Goal: Information Seeking & Learning: Learn about a topic

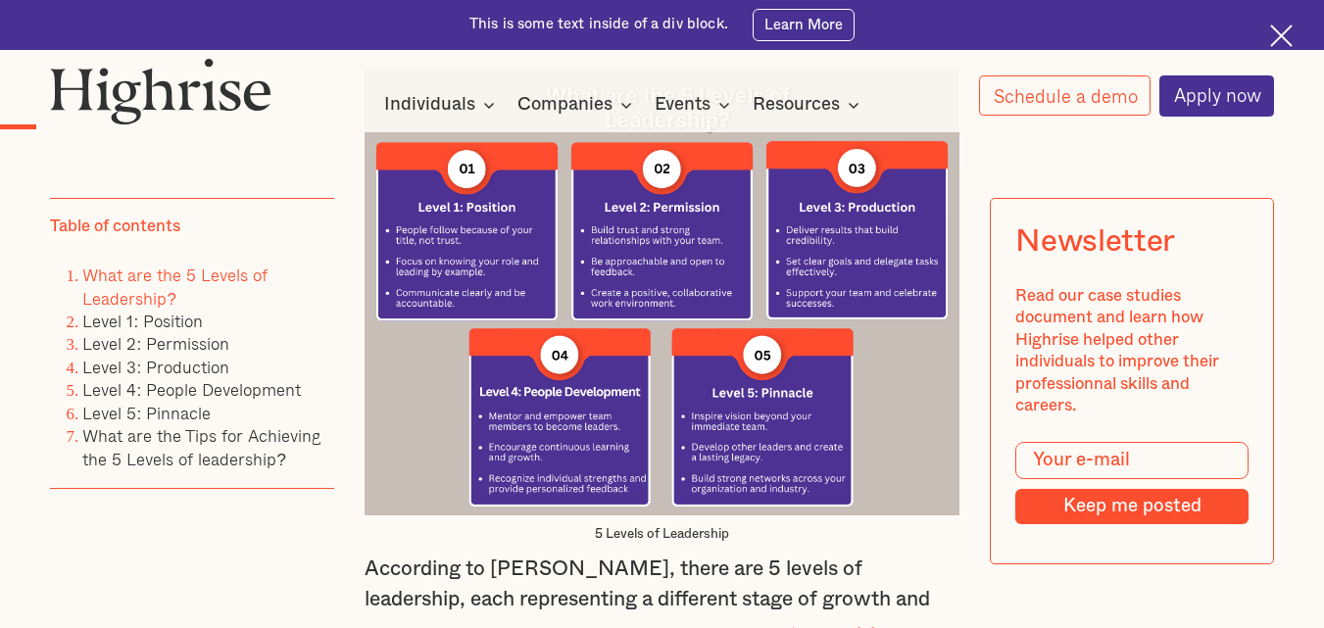
scroll to position [2352, 0]
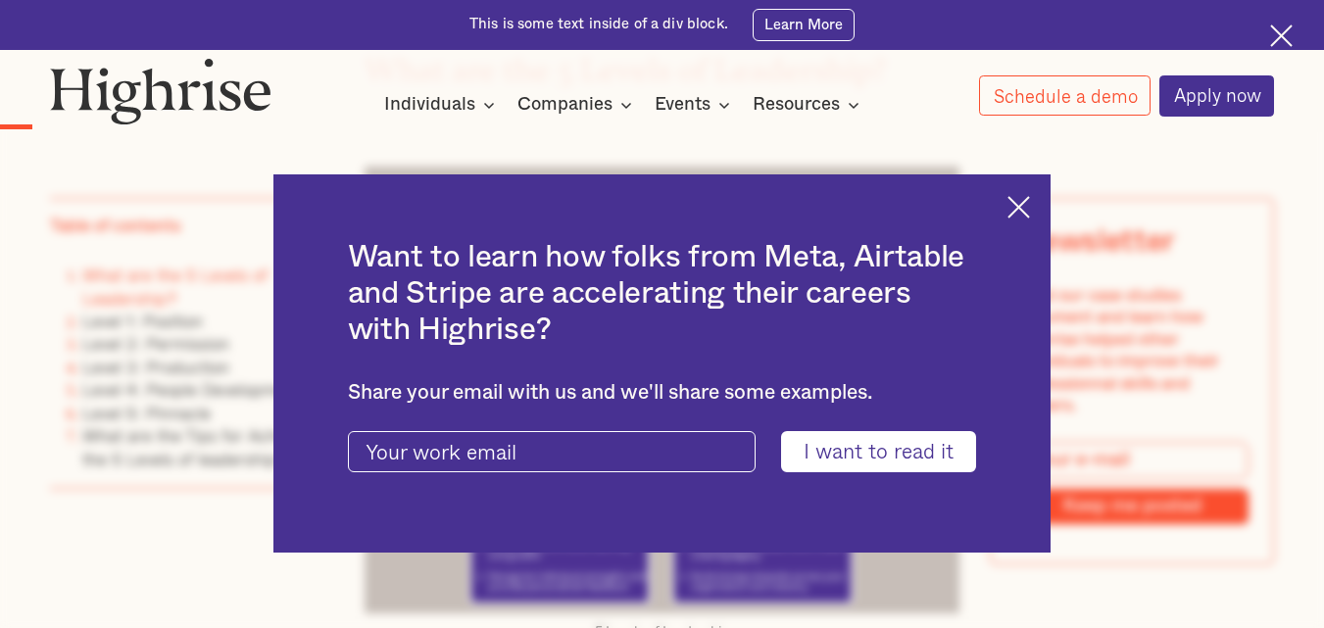
click at [1019, 217] on img at bounding box center [1019, 207] width 23 height 23
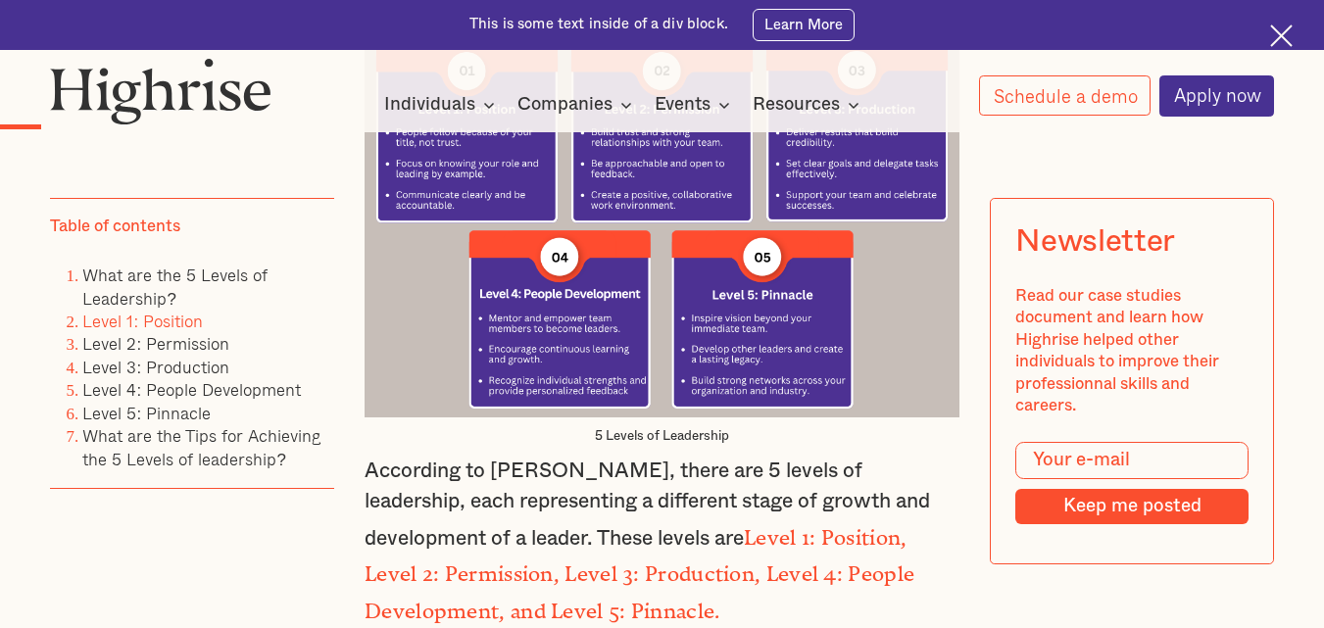
scroll to position [2254, 0]
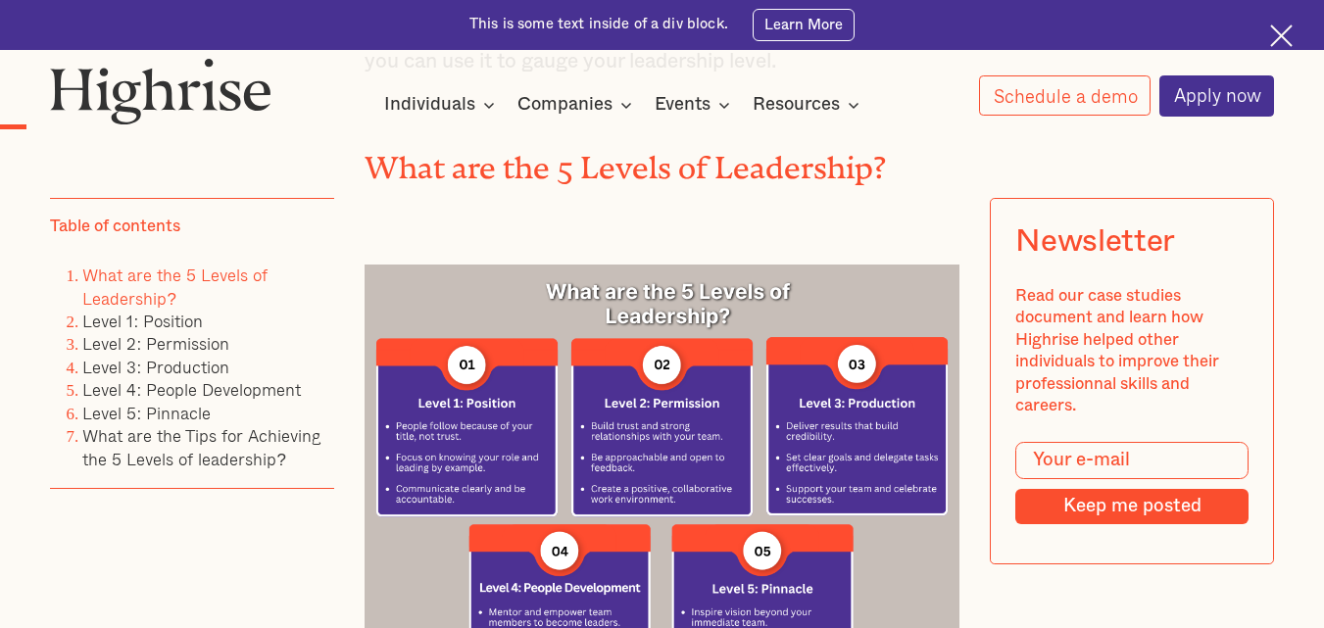
click at [824, 405] on img at bounding box center [662, 488] width 595 height 446
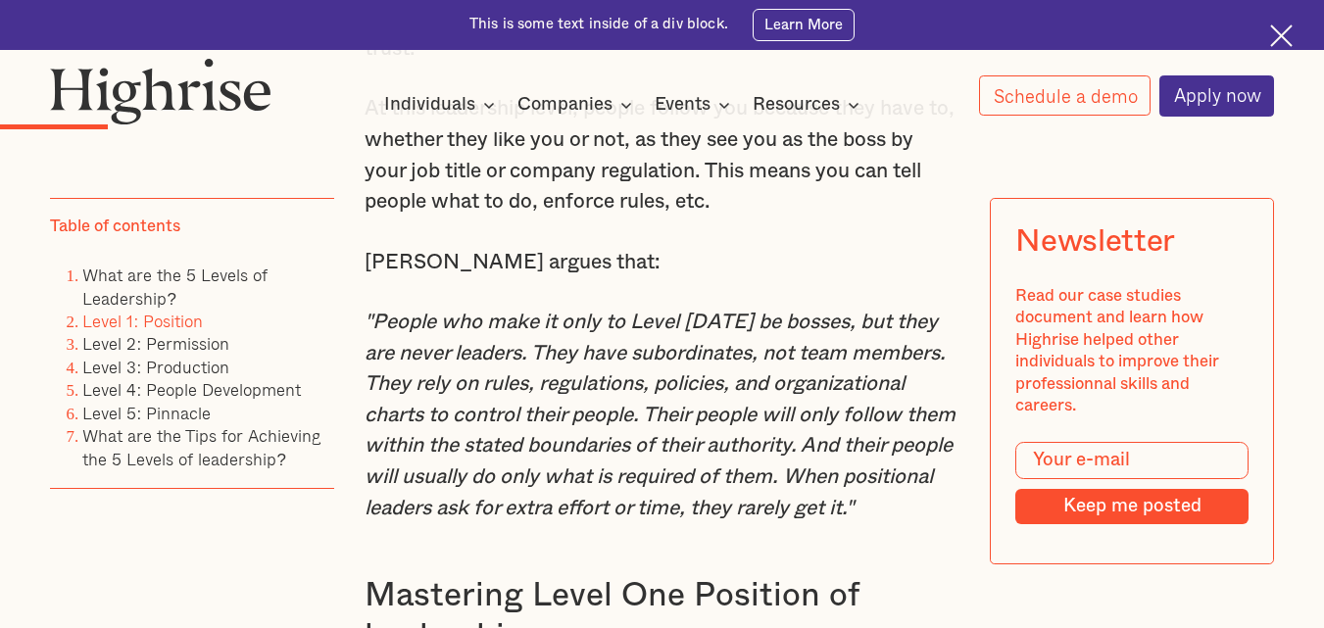
scroll to position [3725, 0]
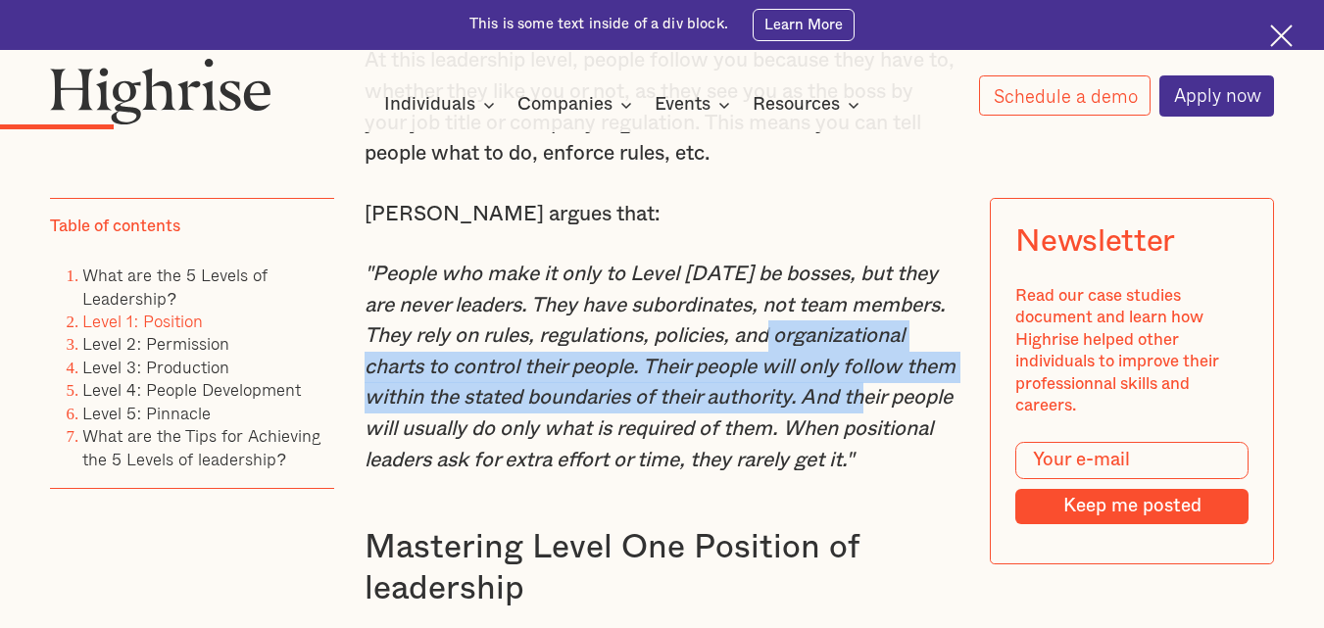
drag, startPoint x: 788, startPoint y: 331, endPoint x: 946, endPoint y: 392, distance: 169.1
click at [946, 392] on em ""People who make it only to Level [DATE] be bosses, but they are never leaders.…" at bounding box center [660, 367] width 591 height 207
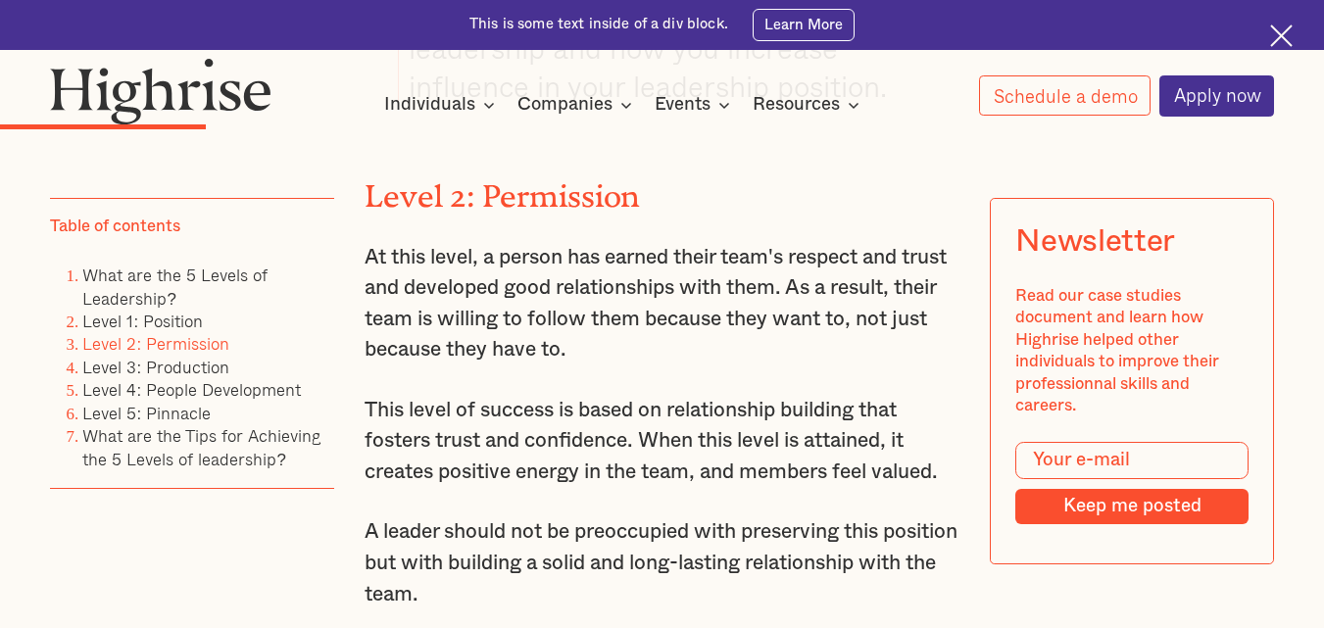
scroll to position [5293, 0]
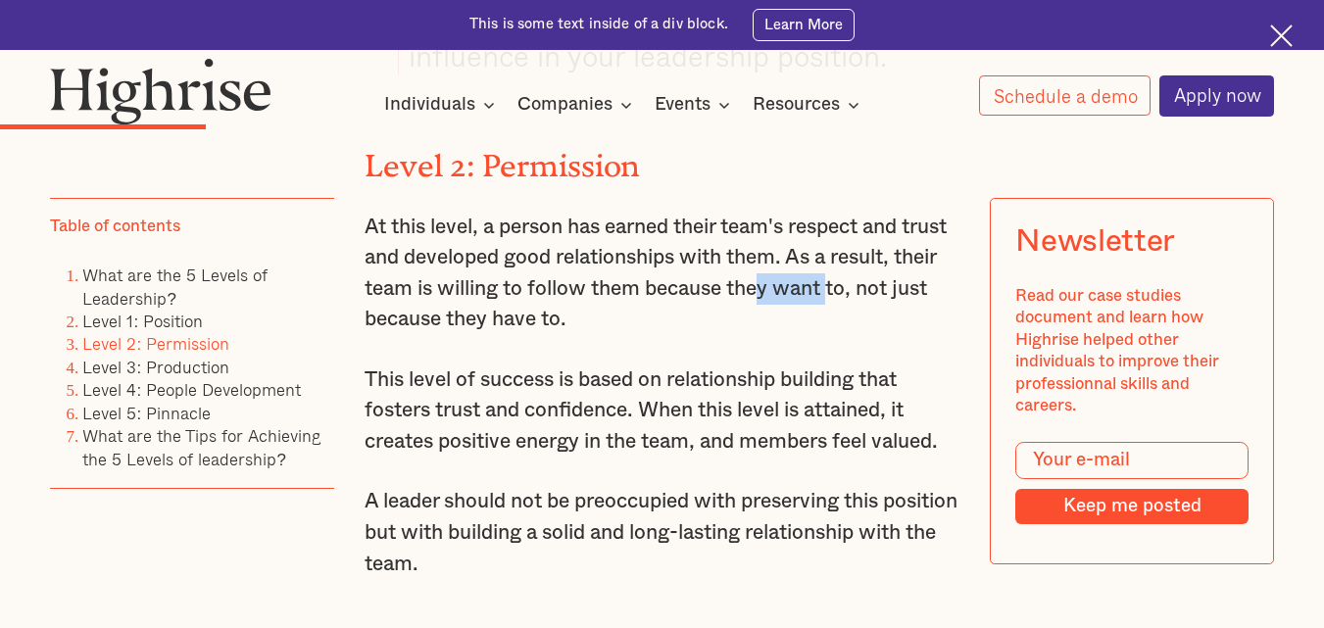
drag, startPoint x: 815, startPoint y: 310, endPoint x: 885, endPoint y: 296, distance: 71.9
click at [885, 296] on p "At this level, a person has earned their team's respect and trust and developed…" at bounding box center [662, 274] width 595 height 124
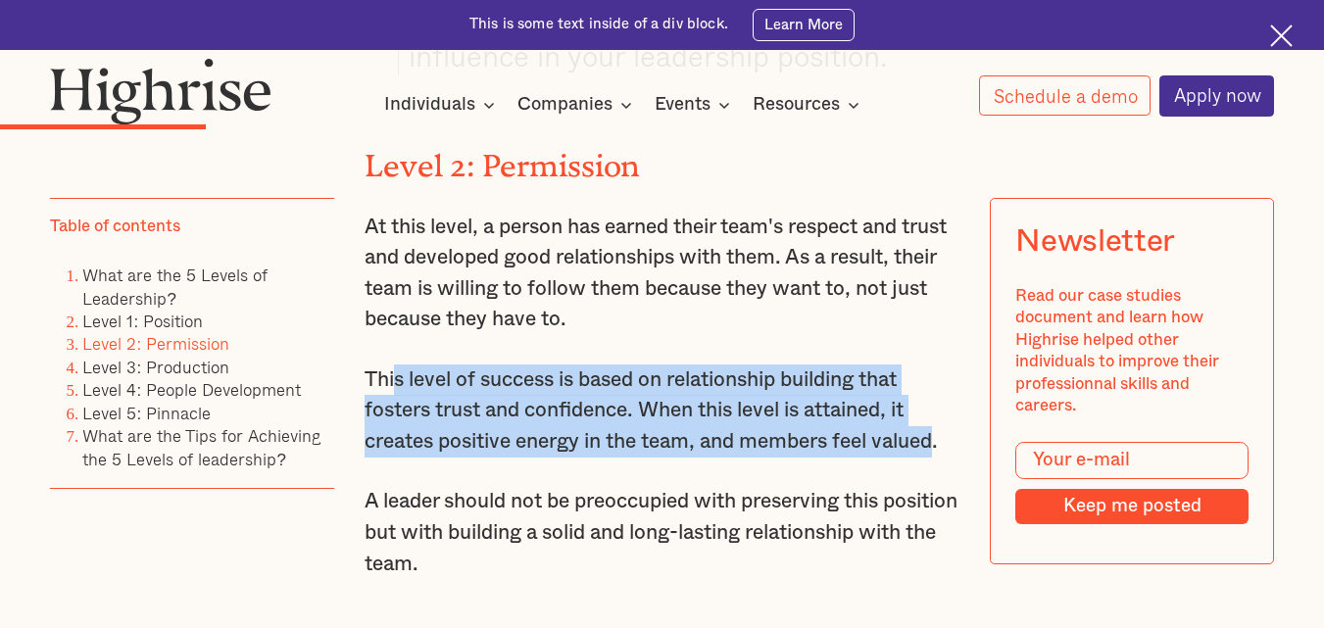
drag, startPoint x: 392, startPoint y: 397, endPoint x: 949, endPoint y: 477, distance: 562.5
click at [949, 458] on p "This level of success is based on relationship building that fosters trust and …" at bounding box center [662, 411] width 595 height 93
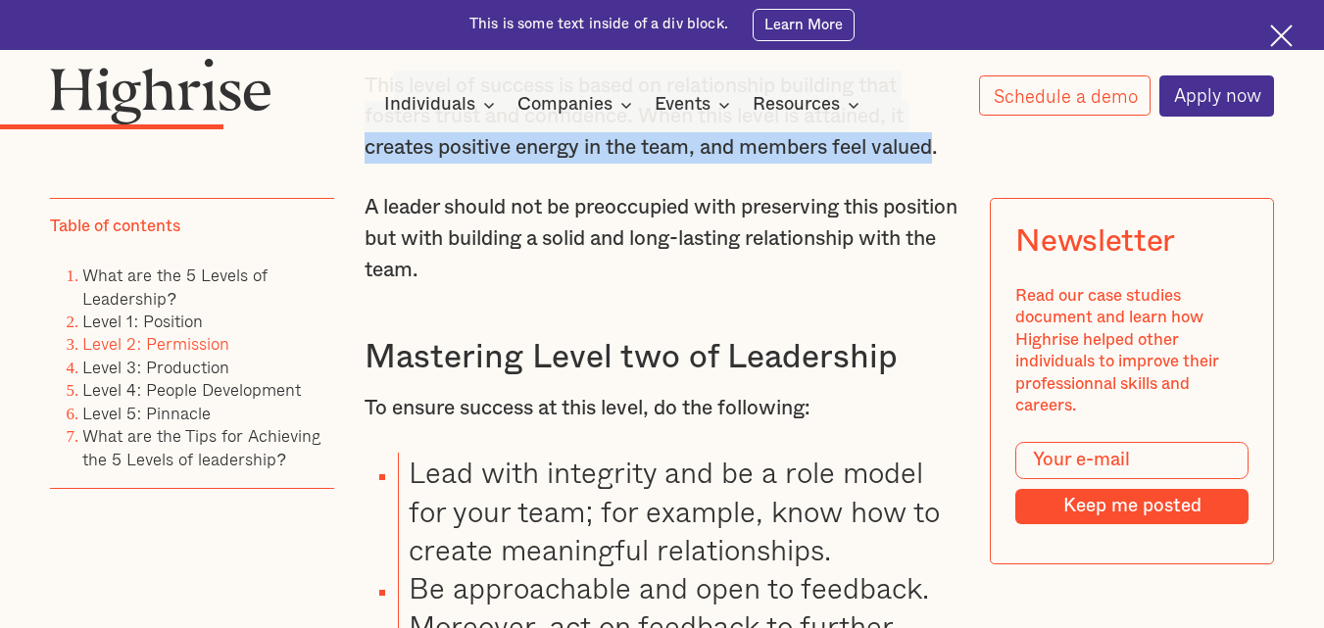
scroll to position [5685, 0]
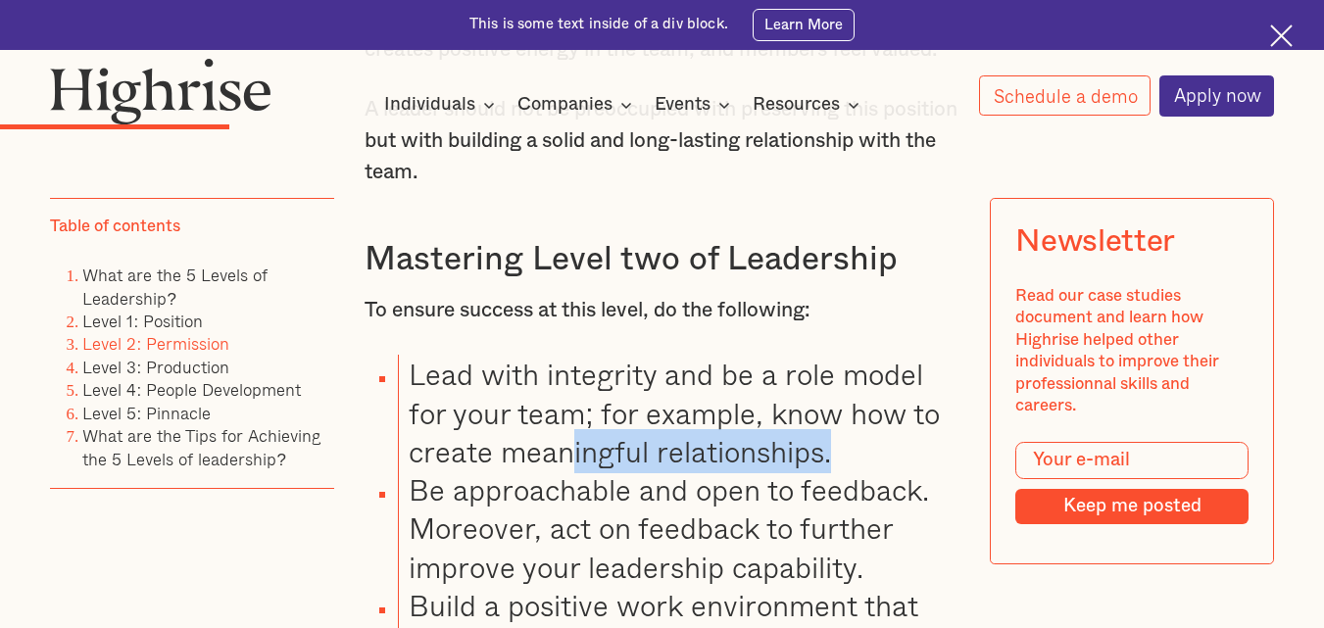
drag, startPoint x: 575, startPoint y: 478, endPoint x: 836, endPoint y: 474, distance: 260.8
click at [836, 470] on li "Lead with integrity and be a role model for your team; for example, know how to…" at bounding box center [679, 413] width 562 height 116
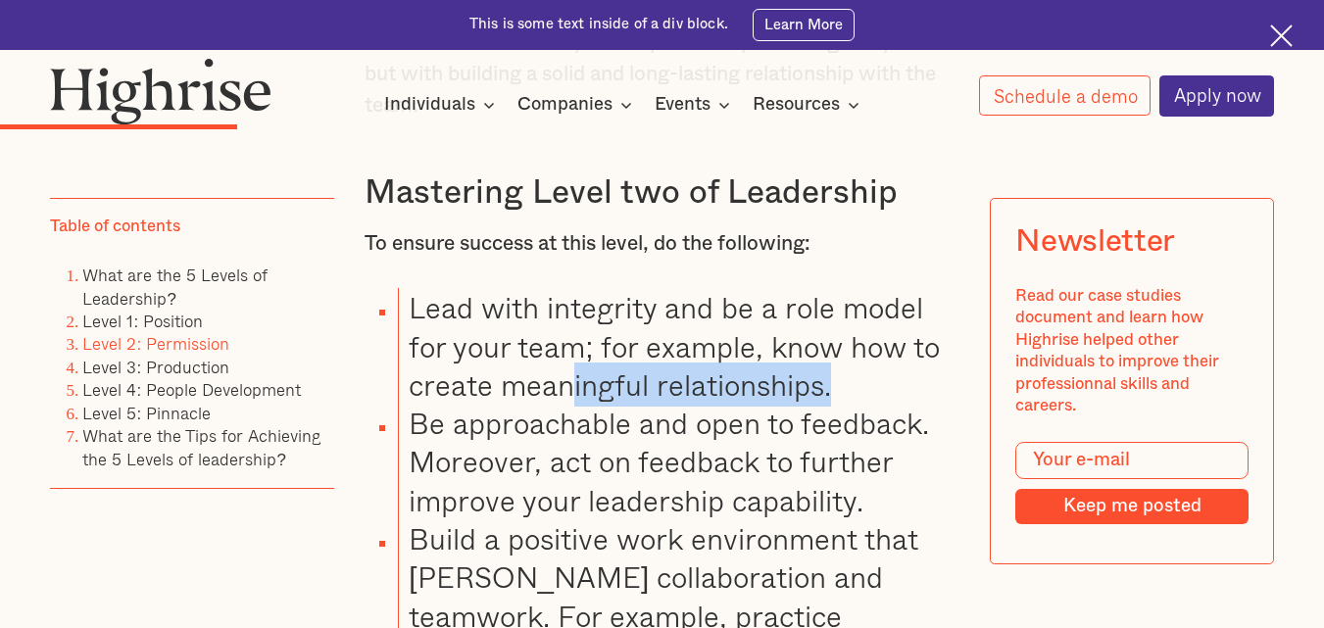
scroll to position [5881, 0]
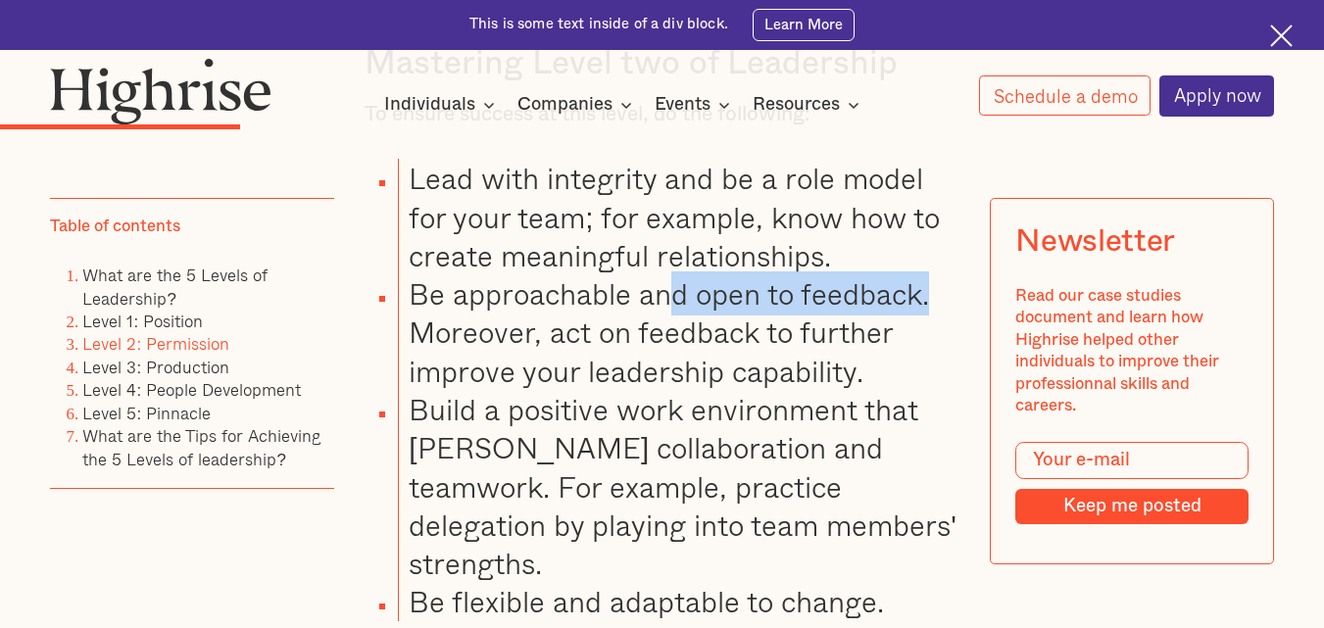
drag, startPoint x: 664, startPoint y: 328, endPoint x: 930, endPoint y: 314, distance: 267.0
click at [930, 314] on li "Be approachable and open to feedback. Moreover, act on feedback to further impr…" at bounding box center [679, 332] width 562 height 116
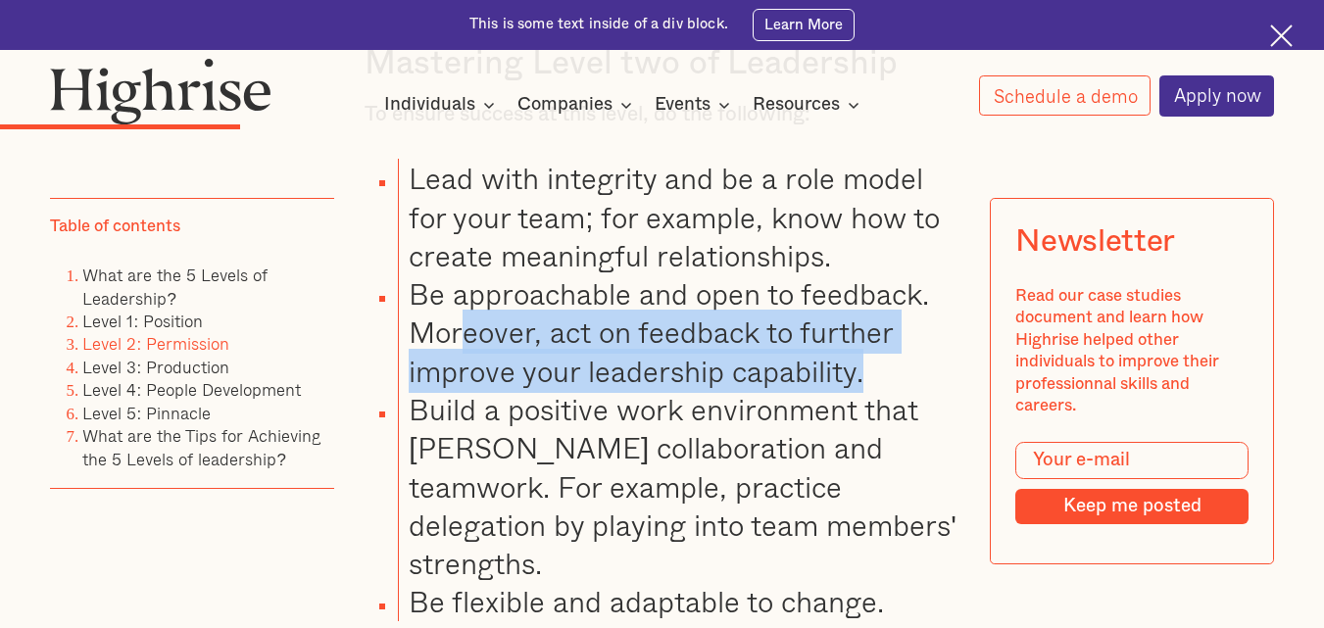
drag, startPoint x: 464, startPoint y: 361, endPoint x: 890, endPoint y: 389, distance: 427.3
click at [890, 389] on li "Be approachable and open to feedback. Moreover, act on feedback to further impr…" at bounding box center [679, 332] width 562 height 116
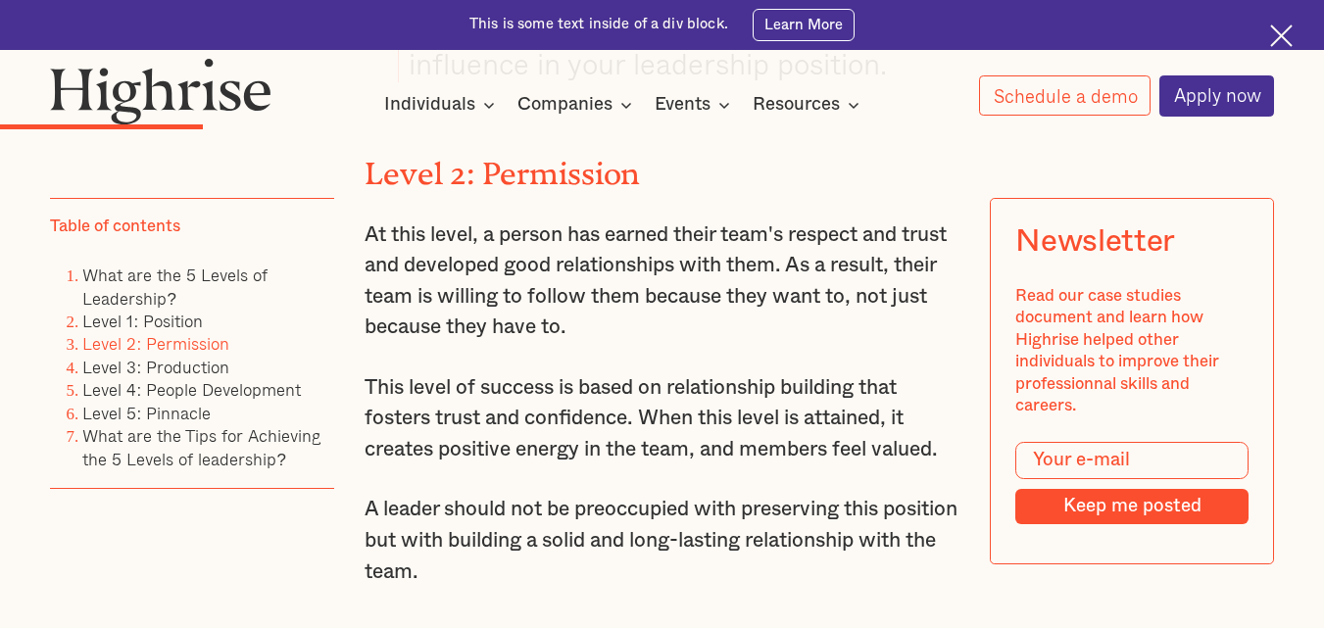
scroll to position [5293, 0]
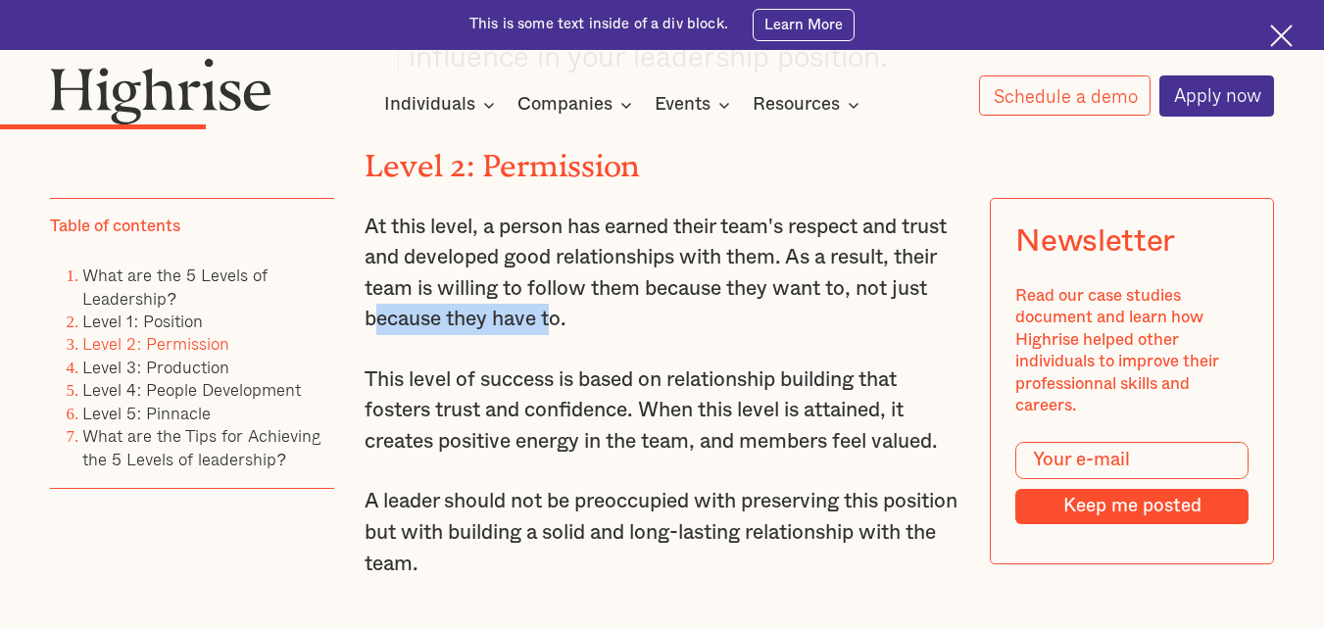
drag, startPoint x: 410, startPoint y: 338, endPoint x: 594, endPoint y: 347, distance: 184.5
click at [594, 336] on p "At this level, a person has earned their team's respect and trust and developed…" at bounding box center [662, 274] width 595 height 124
click at [450, 429] on p "This level of success is based on relationship building that fosters trust and …" at bounding box center [662, 411] width 595 height 93
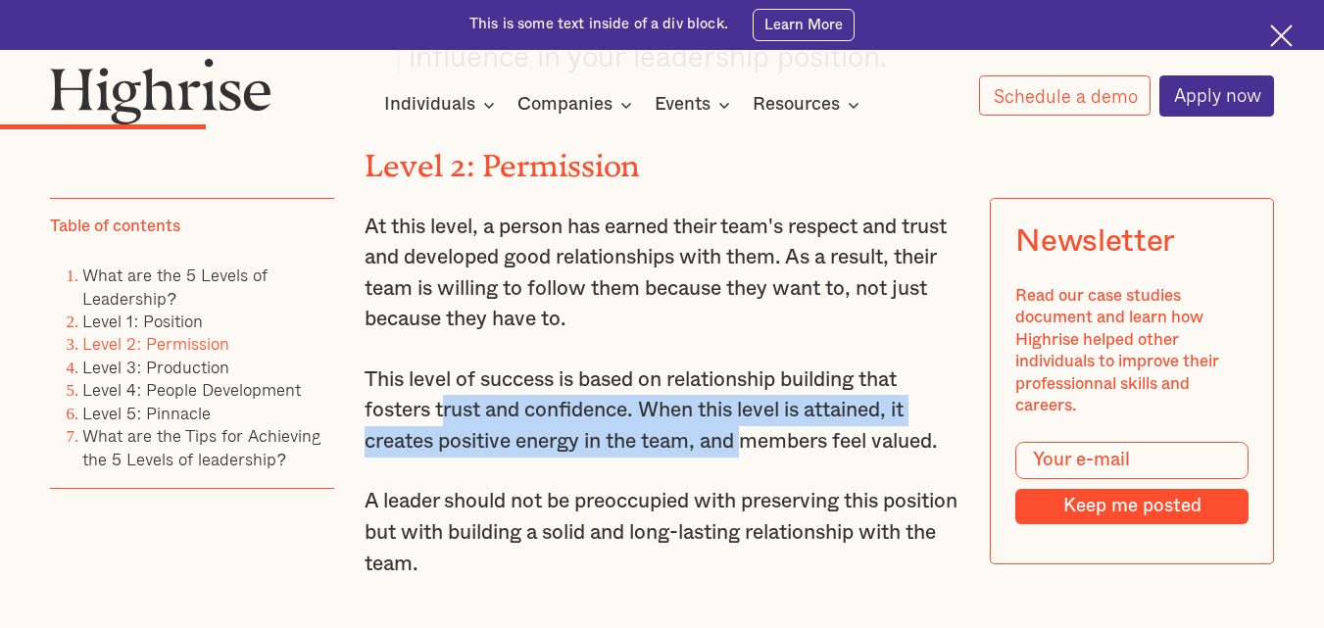
drag, startPoint x: 446, startPoint y: 429, endPoint x: 751, endPoint y: 466, distance: 307.0
click at [751, 458] on p "This level of success is based on relationship building that fosters trust and …" at bounding box center [662, 411] width 595 height 93
click at [161, 364] on link "Level 3: Production" at bounding box center [155, 367] width 147 height 26
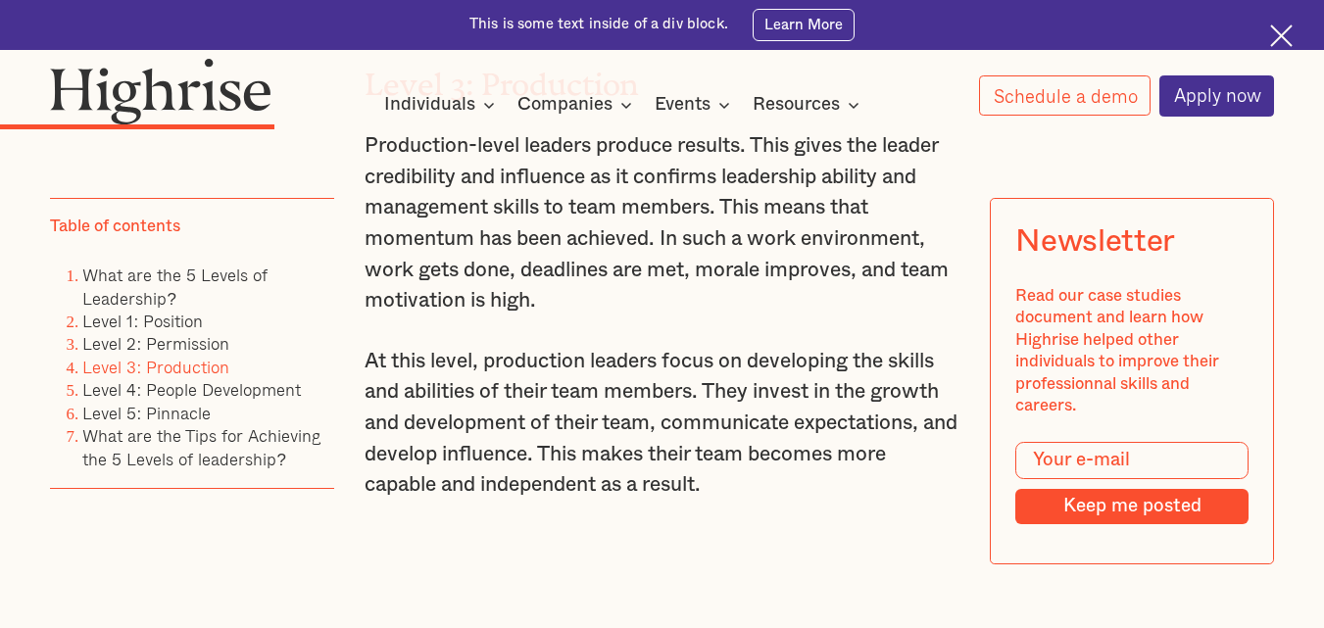
scroll to position [6543, 0]
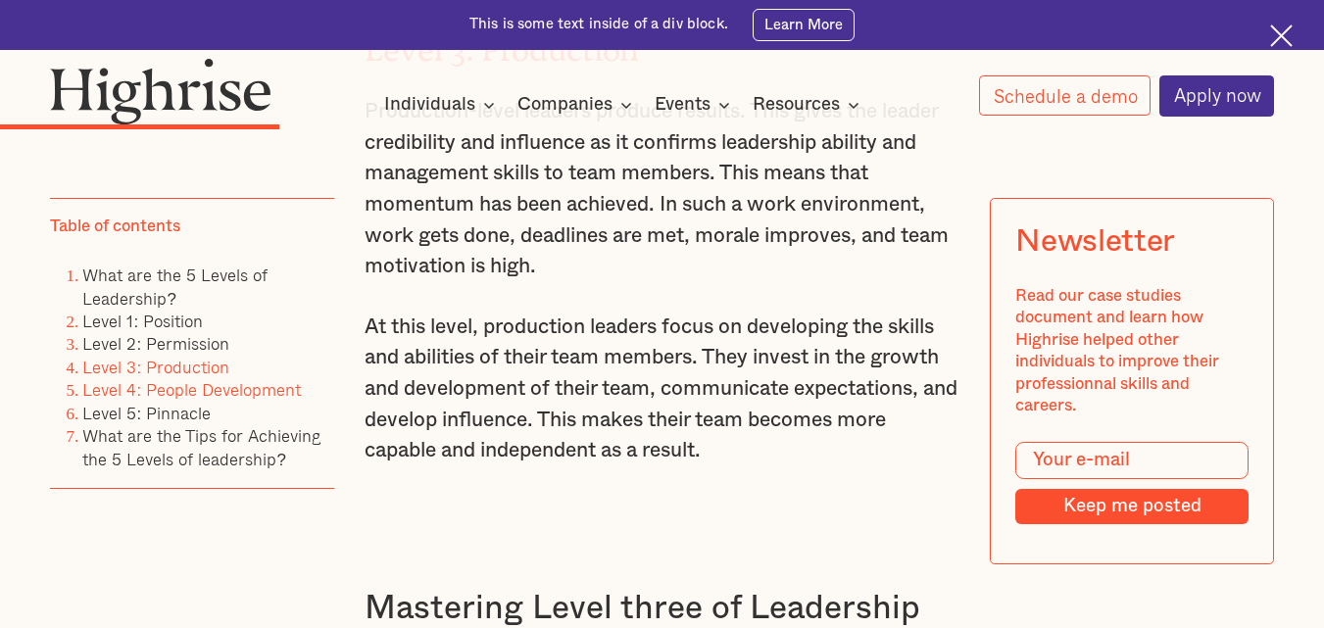
click at [273, 384] on link "Level 4: People Development" at bounding box center [191, 390] width 219 height 26
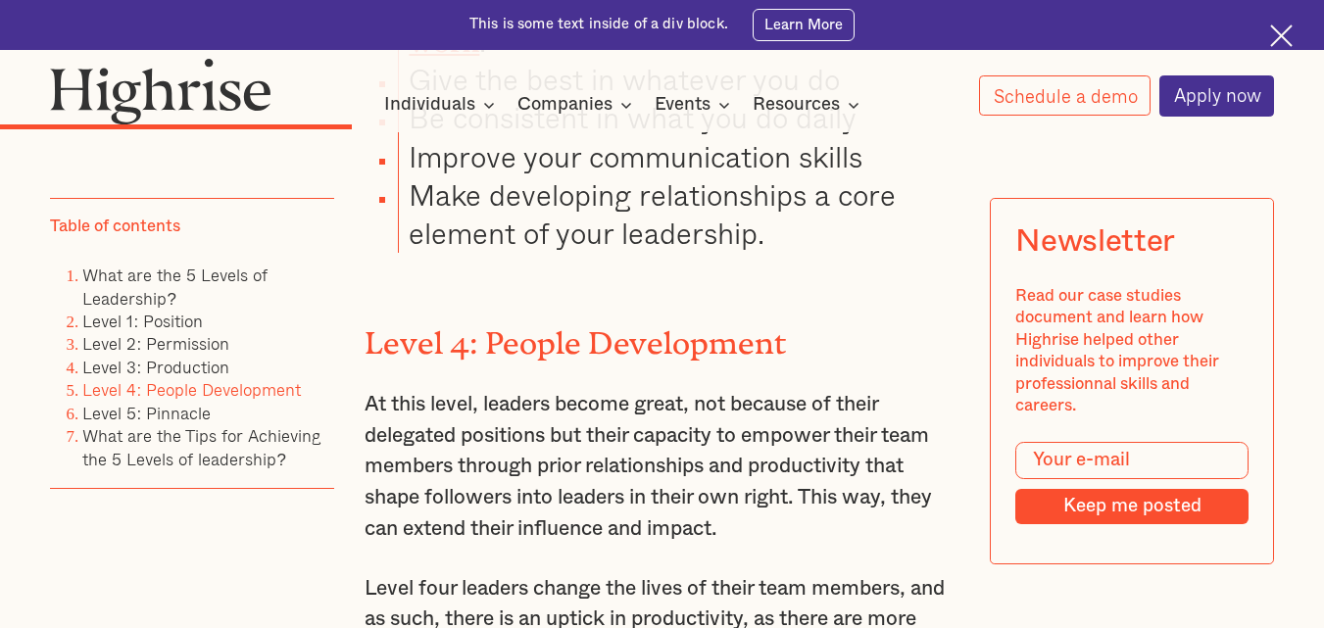
scroll to position [7933, 0]
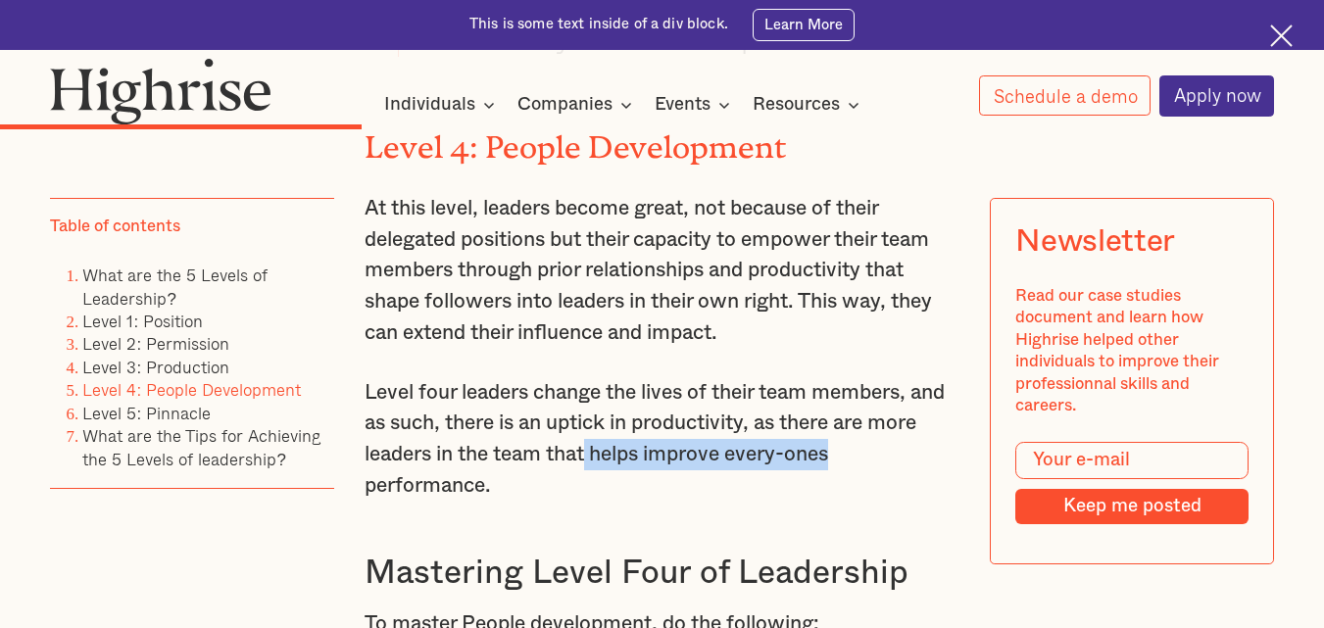
drag, startPoint x: 642, startPoint y: 452, endPoint x: 916, endPoint y: 461, distance: 273.6
click at [916, 461] on p "Level four leaders change the lives of their team members, and as such, there i…" at bounding box center [662, 439] width 595 height 124
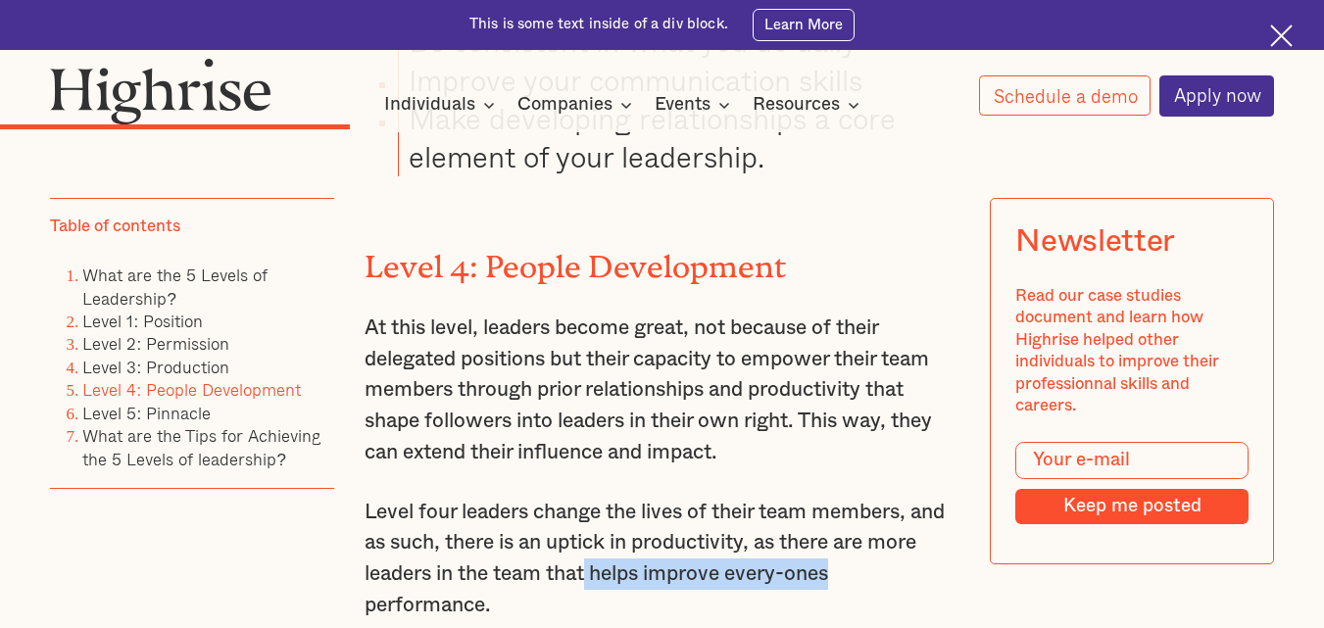
scroll to position [7737, 0]
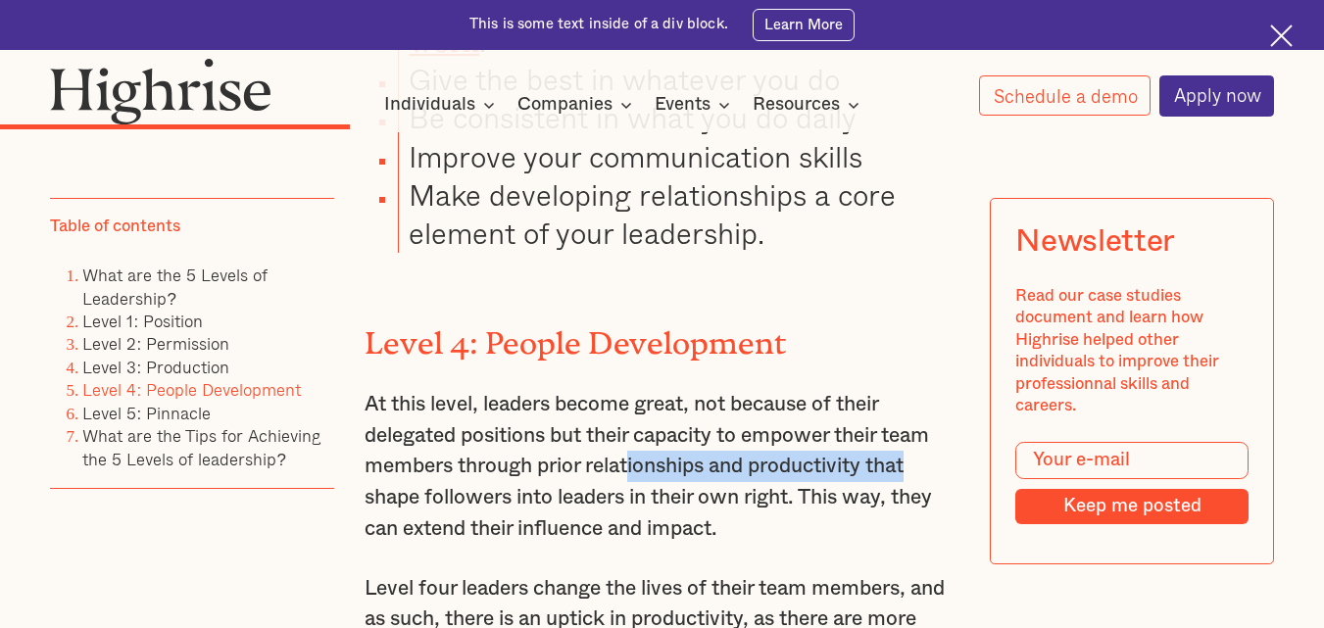
drag, startPoint x: 632, startPoint y: 461, endPoint x: 926, endPoint y: 457, distance: 294.1
click at [926, 457] on p "At this level, leaders become great, not because of their delegated positions b…" at bounding box center [662, 466] width 595 height 155
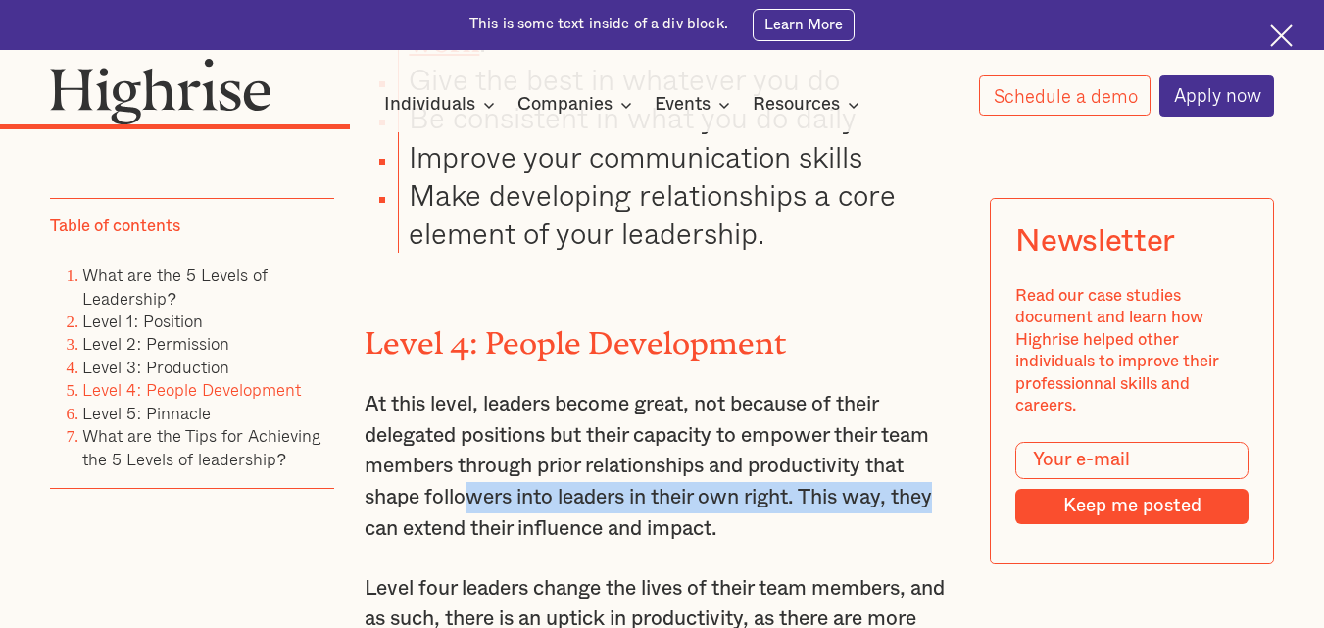
drag, startPoint x: 470, startPoint y: 503, endPoint x: 962, endPoint y: 507, distance: 491.1
click at [960, 507] on p "At this level, leaders become great, not because of their delegated positions b…" at bounding box center [662, 466] width 595 height 155
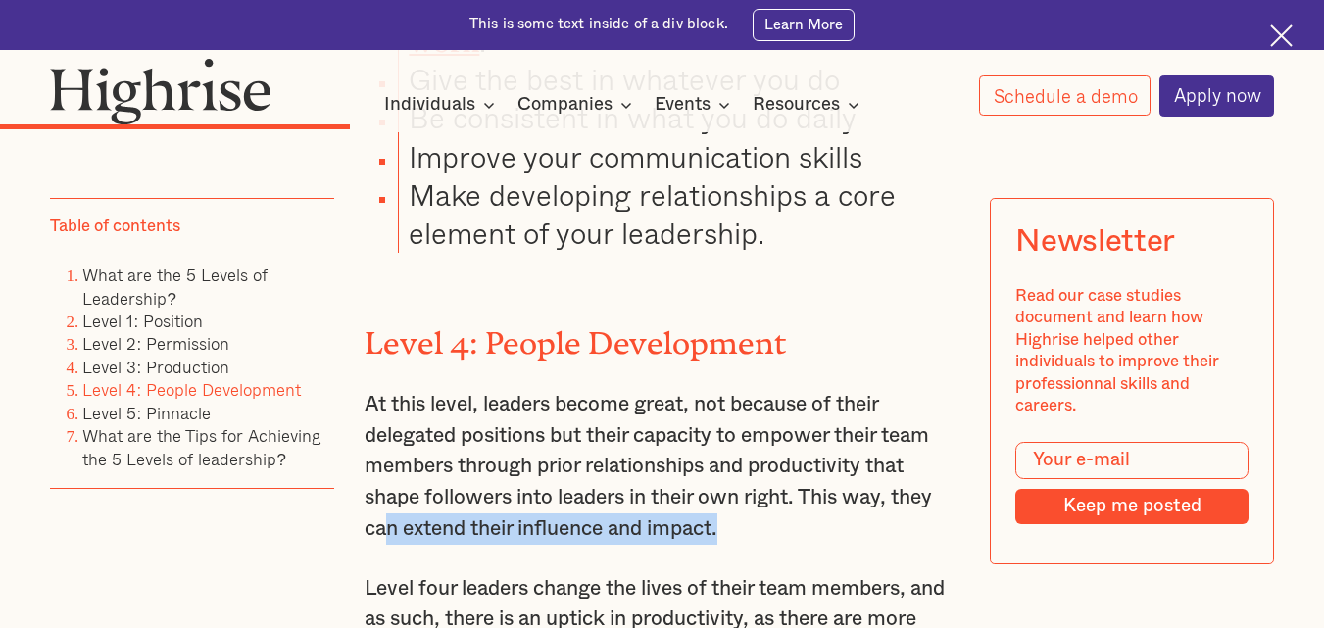
drag, startPoint x: 382, startPoint y: 529, endPoint x: 775, endPoint y: 524, distance: 393.1
click at [775, 524] on p "At this level, leaders become great, not because of their delegated positions b…" at bounding box center [662, 466] width 595 height 155
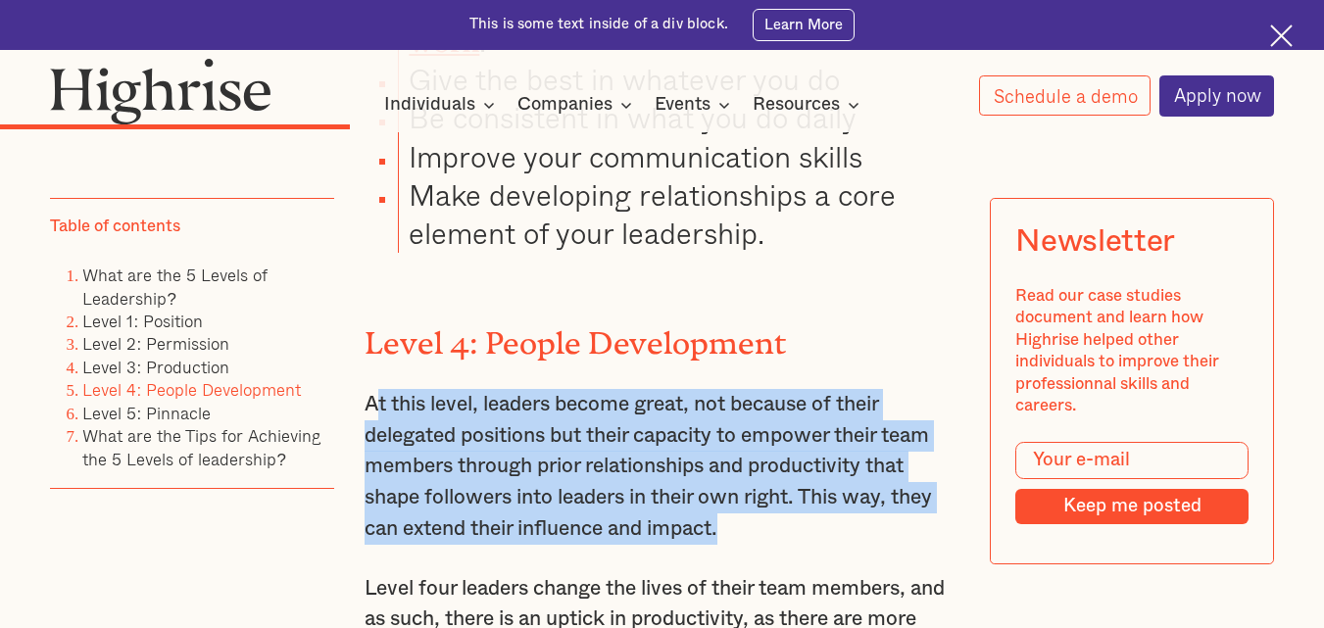
drag, startPoint x: 369, startPoint y: 396, endPoint x: 734, endPoint y: 515, distance: 384.4
click at [734, 515] on p "At this level, leaders become great, not because of their delegated positions b…" at bounding box center [662, 466] width 595 height 155
click at [543, 437] on p "At this level, leaders become great, not because of their delegated positions b…" at bounding box center [662, 466] width 595 height 155
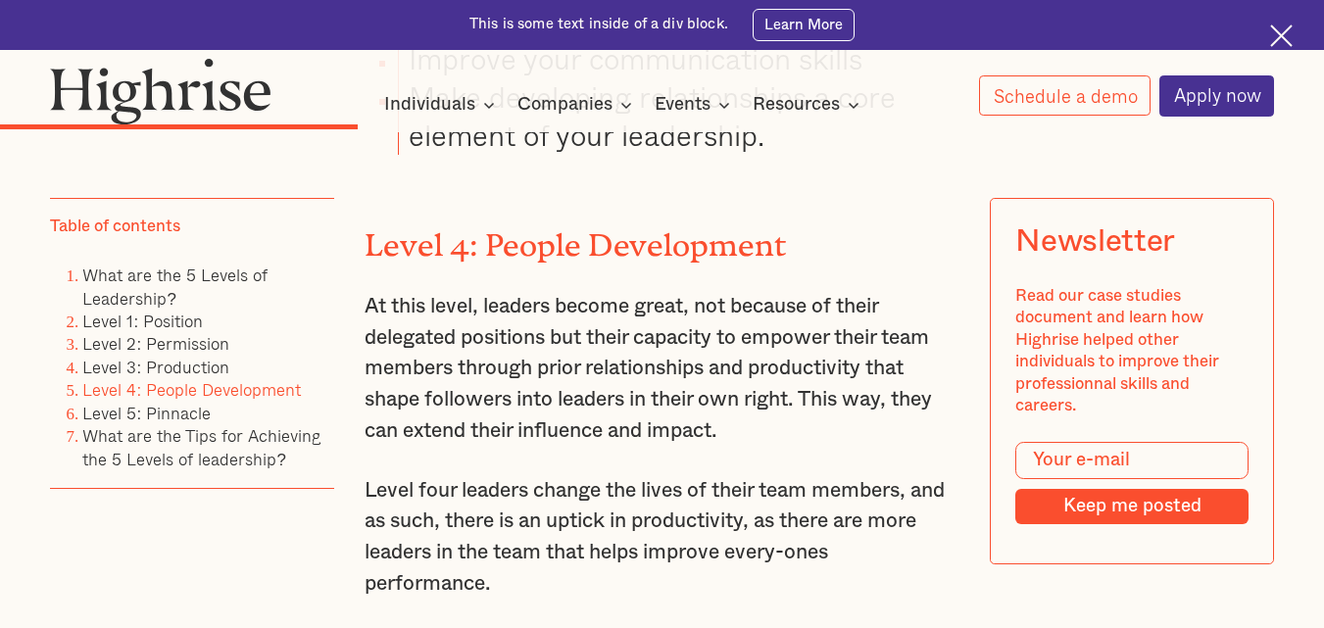
scroll to position [7933, 0]
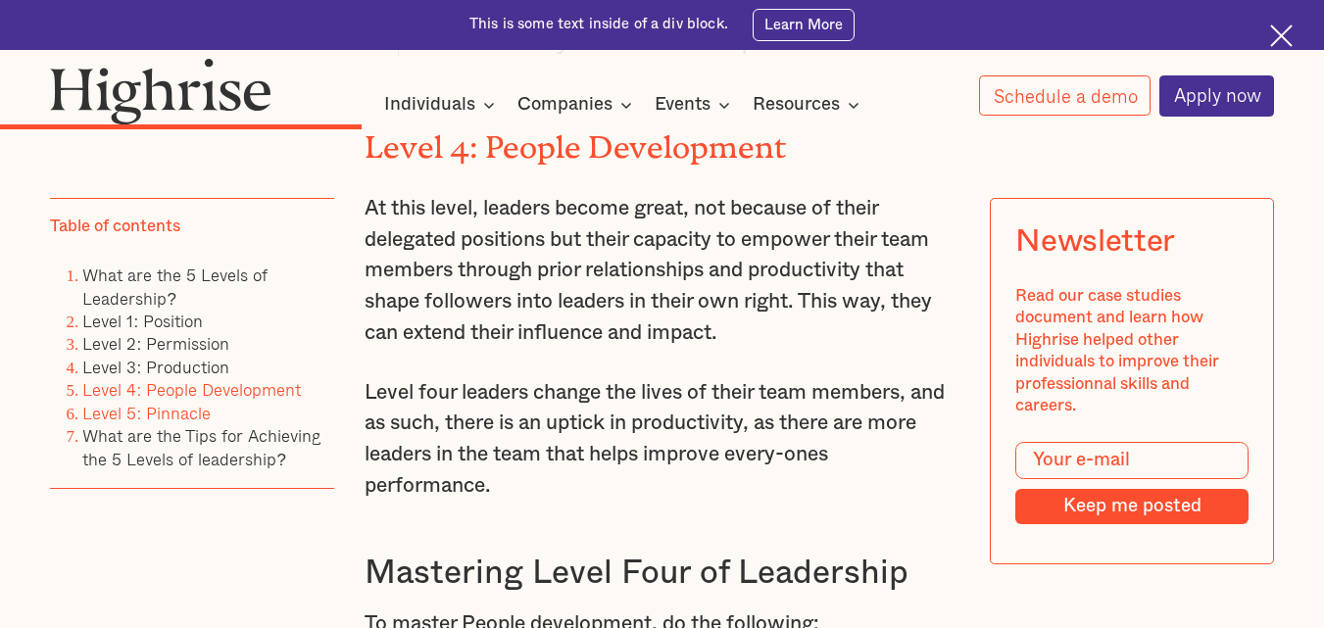
click at [173, 407] on link "Level 5: Pinnacle" at bounding box center [146, 413] width 128 height 26
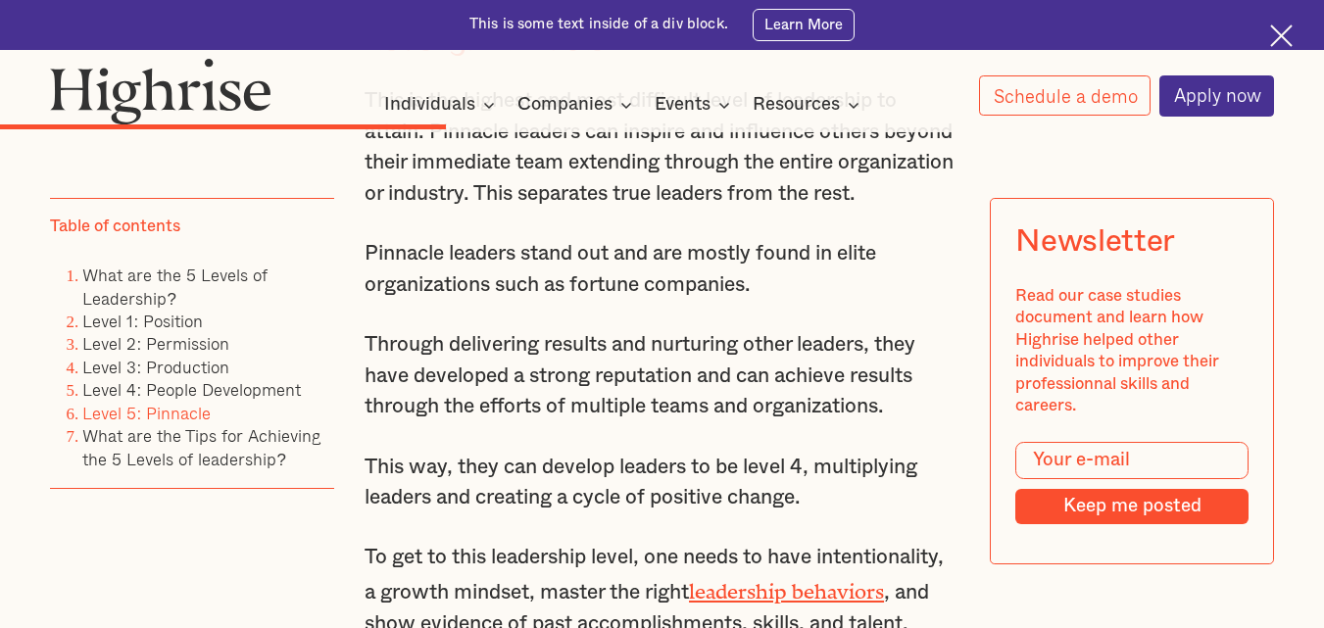
scroll to position [9450, 0]
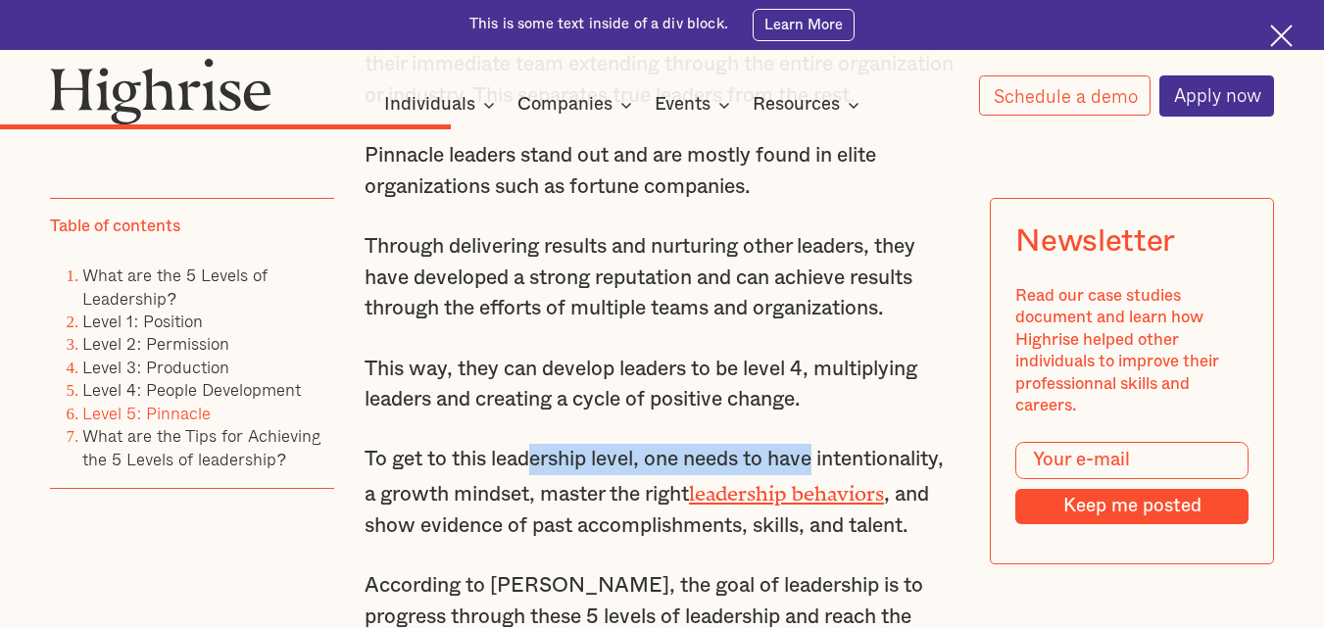
drag, startPoint x: 527, startPoint y: 500, endPoint x: 827, endPoint y: 500, distance: 299.9
click at [827, 500] on p "To get to this leadership level, one needs to have intentionality, a growth min…" at bounding box center [662, 492] width 595 height 97
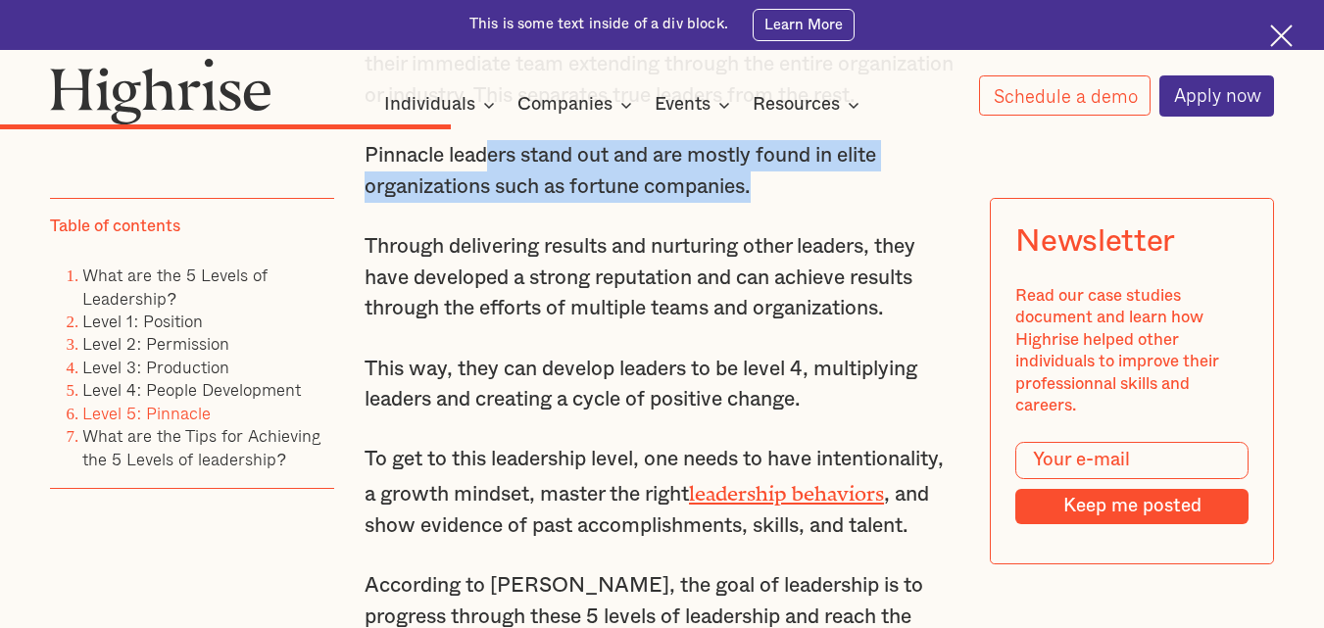
drag, startPoint x: 486, startPoint y: 192, endPoint x: 778, endPoint y: 231, distance: 294.7
click at [778, 202] on p "Pinnacle leaders stand out and are mostly found in elite organizations such as …" at bounding box center [662, 171] width 595 height 62
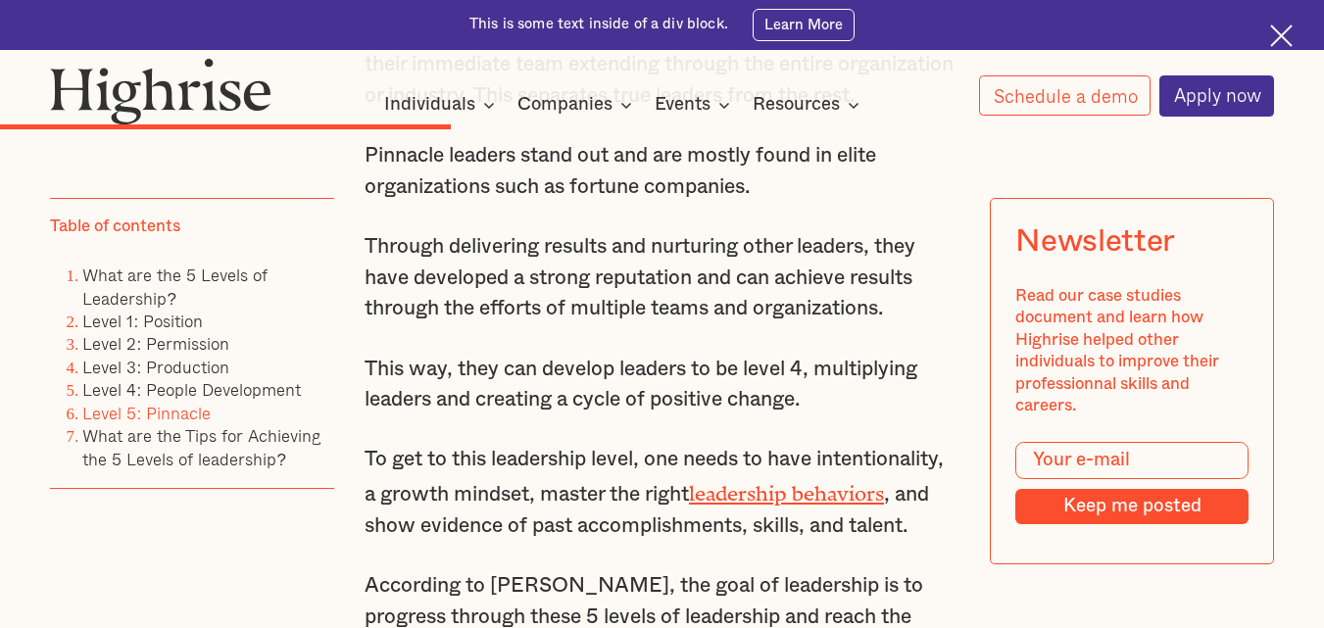
click at [692, 322] on p "Through delivering results and nurturing other leaders, they have developed a s…" at bounding box center [662, 277] width 595 height 93
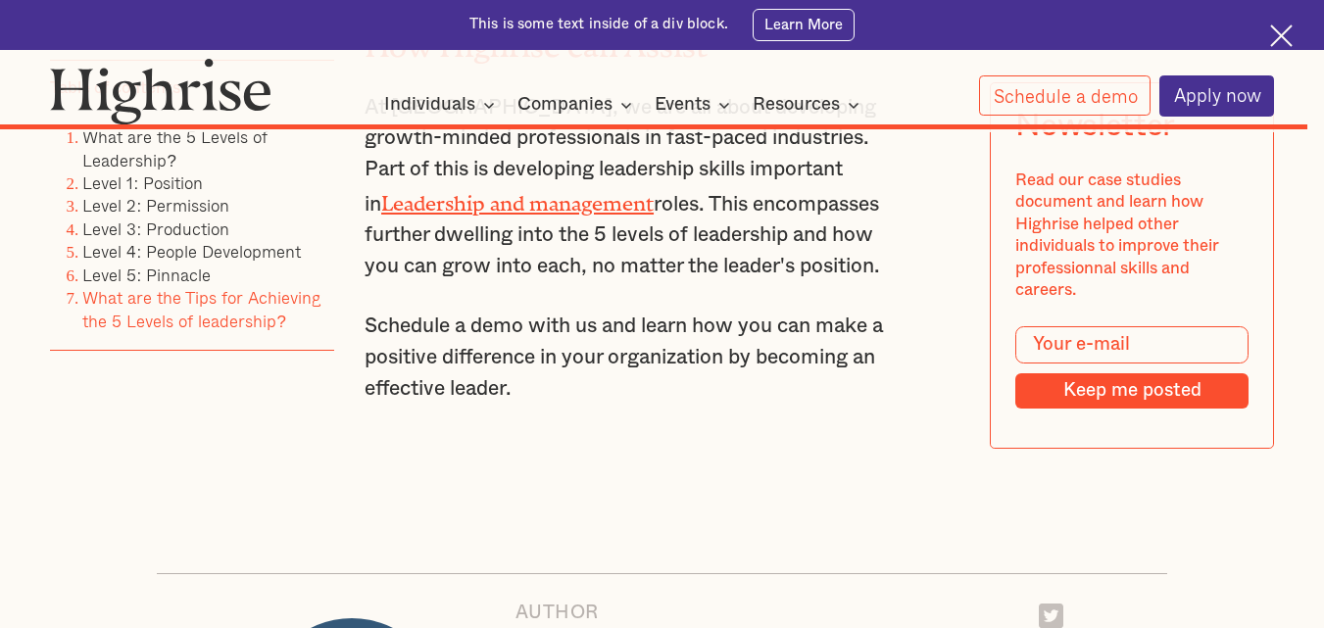
scroll to position [24750, 0]
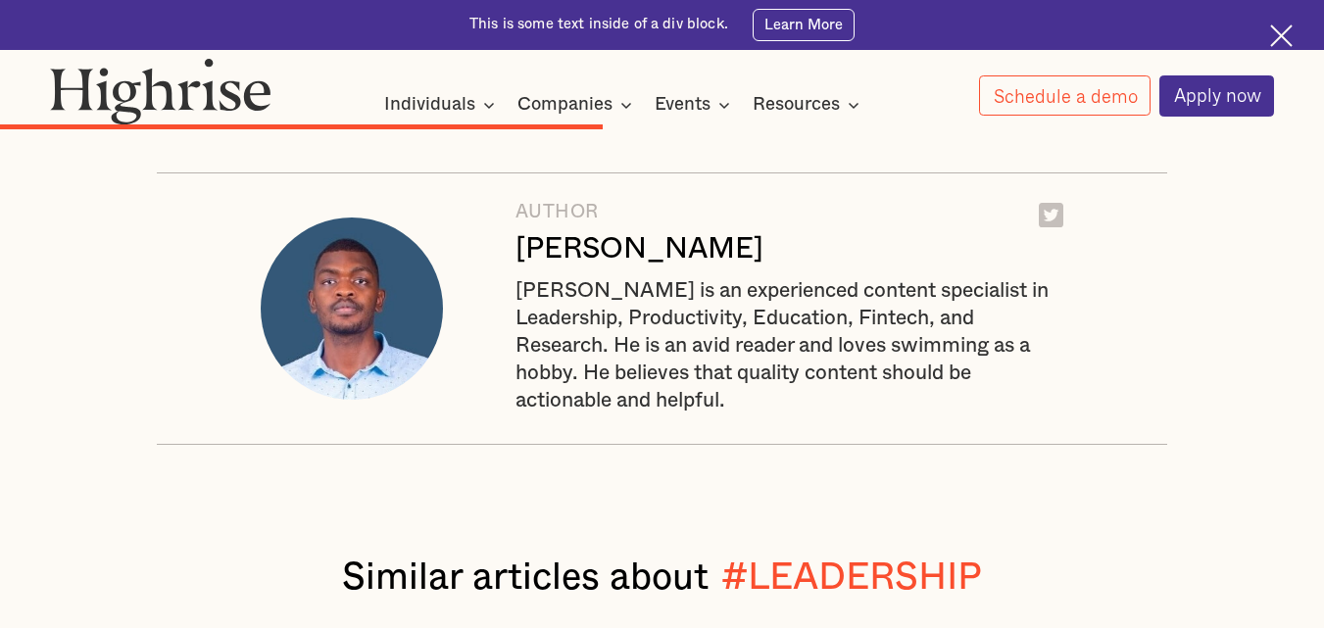
scroll to position [8031, 0]
